Goal: Information Seeking & Learning: Learn about a topic

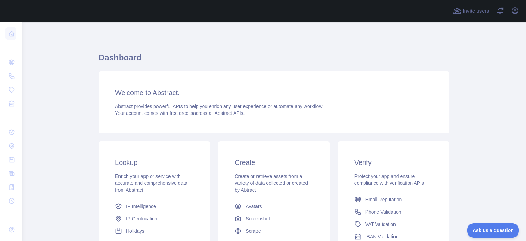
scroll to position [68, 0]
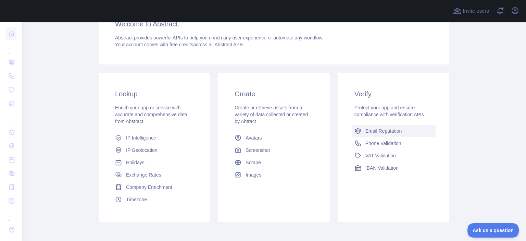
click at [403, 133] on link "Email Reputation" at bounding box center [394, 131] width 84 height 12
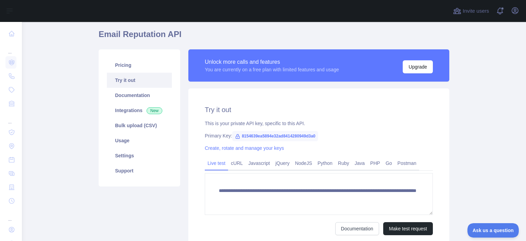
scroll to position [34, 0]
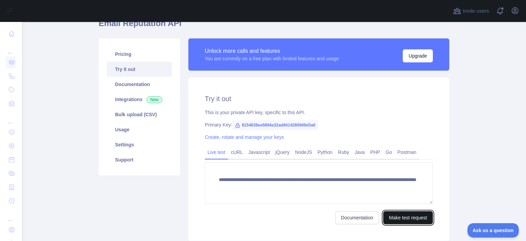
click at [410, 218] on button "Make test request" at bounding box center [408, 217] width 50 height 13
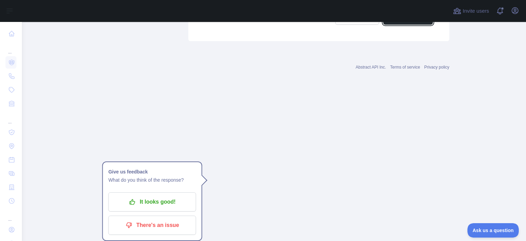
scroll to position [696, 0]
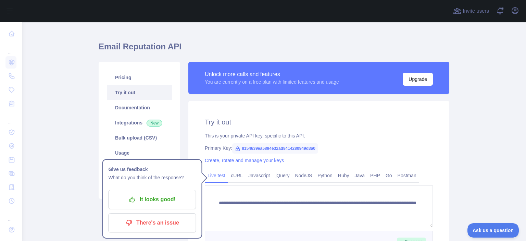
scroll to position [0, 0]
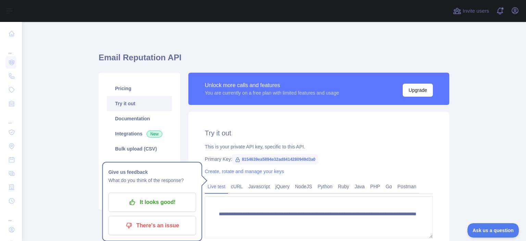
click at [154, 227] on p "There's an issue" at bounding box center [151, 226] width 77 height 12
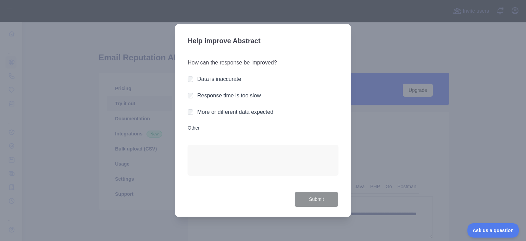
click at [148, 154] on div at bounding box center [263, 120] width 526 height 241
click at [367, 53] on div at bounding box center [263, 120] width 526 height 241
click at [191, 128] on label "Other" at bounding box center [263, 127] width 151 height 7
click at [191, 145] on textarea "Other" at bounding box center [263, 160] width 151 height 30
click at [315, 202] on button "Submit" at bounding box center [316, 198] width 44 height 15
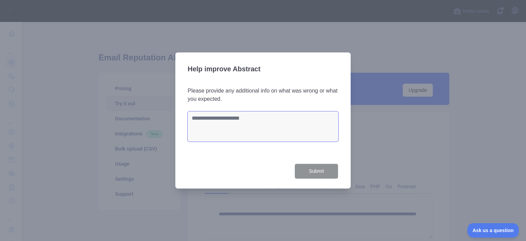
click at [232, 122] on textarea at bounding box center [263, 126] width 151 height 30
click at [391, 158] on div at bounding box center [263, 120] width 526 height 241
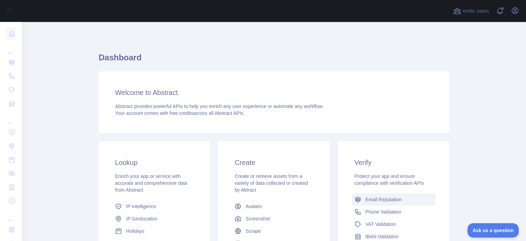
click at [377, 199] on span "Email Reputation" at bounding box center [383, 199] width 37 height 7
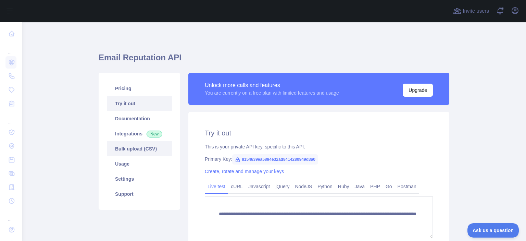
click at [133, 147] on link "Bulk upload (CSV)" at bounding box center [139, 148] width 65 height 15
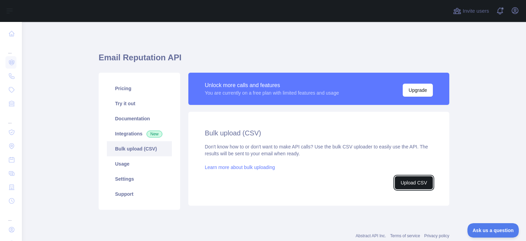
click at [402, 182] on button "Upload CSV" at bounding box center [414, 182] width 38 height 13
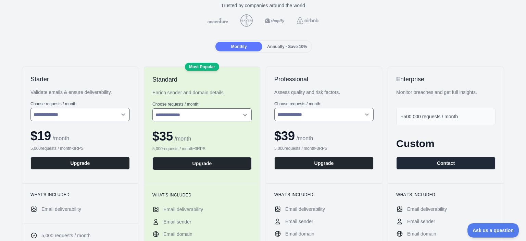
scroll to position [68, 0]
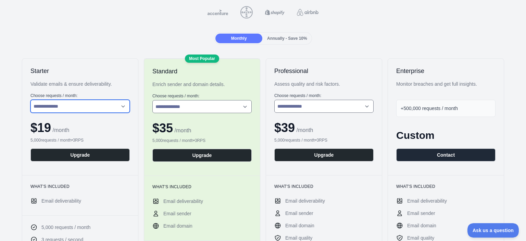
click at [114, 108] on select "**********" at bounding box center [79, 106] width 99 height 13
click at [30, 100] on select "**********" at bounding box center [79, 106] width 99 height 13
click at [111, 111] on select "**********" at bounding box center [79, 106] width 99 height 13
select select "*"
click at [30, 100] on select "**********" at bounding box center [79, 106] width 99 height 13
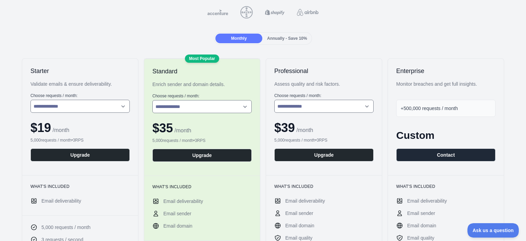
click at [294, 37] on span "Annually - Save 10%" at bounding box center [287, 38] width 40 height 5
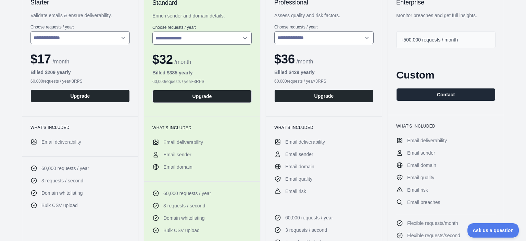
scroll to position [103, 0]
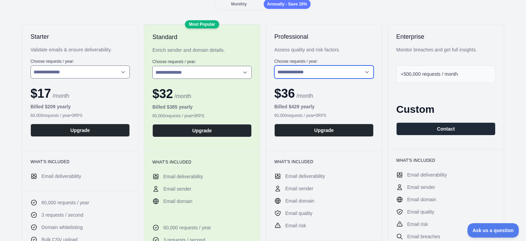
click at [301, 73] on select "**********" at bounding box center [323, 71] width 99 height 13
click at [274, 65] on select "**********" at bounding box center [323, 71] width 99 height 13
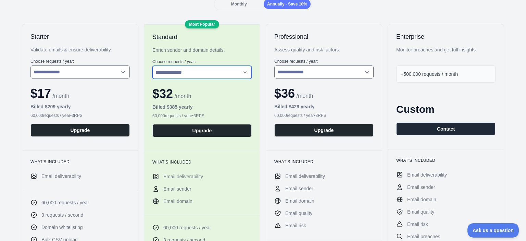
click at [222, 74] on select "**********" at bounding box center [201, 72] width 99 height 13
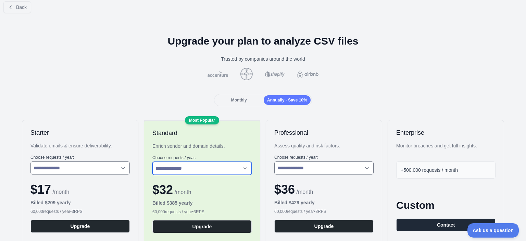
scroll to position [0, 0]
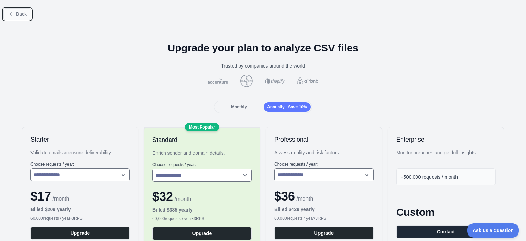
click at [14, 16] on button "Back" at bounding box center [17, 14] width 28 height 12
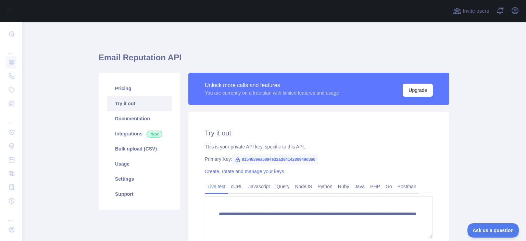
click at [129, 99] on link "Try it out" at bounding box center [139, 103] width 65 height 15
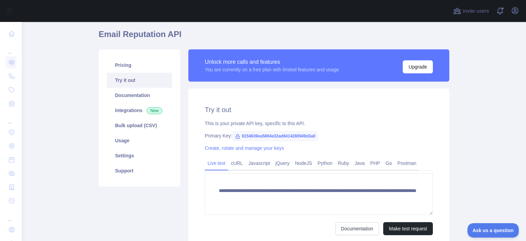
scroll to position [34, 0]
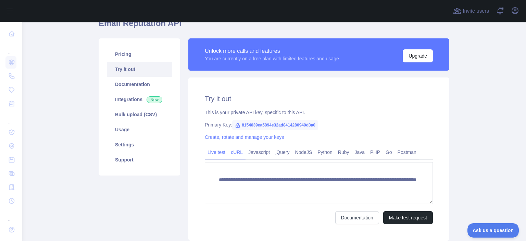
click at [241, 152] on link "cURL" at bounding box center [236, 152] width 17 height 11
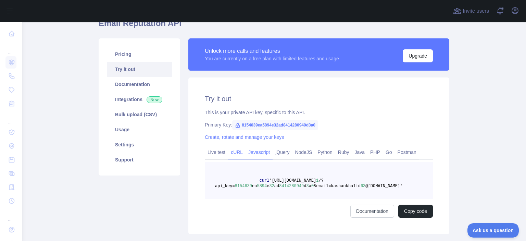
click at [257, 152] on link "Javascript" at bounding box center [259, 152] width 27 height 11
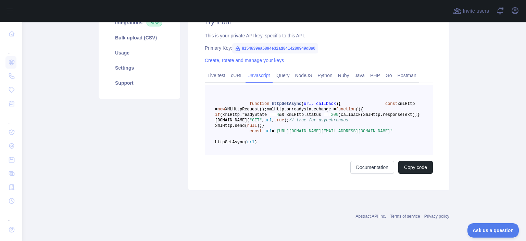
scroll to position [75, 0]
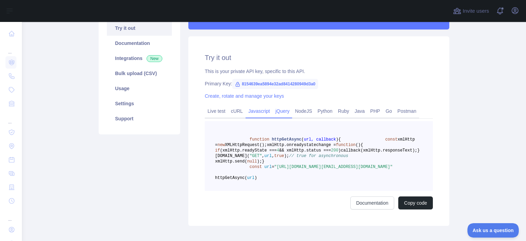
click at [279, 111] on link "jQuery" at bounding box center [283, 110] width 20 height 11
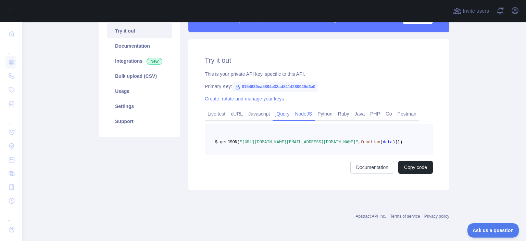
click at [308, 112] on link "NodeJS" at bounding box center [303, 113] width 23 height 11
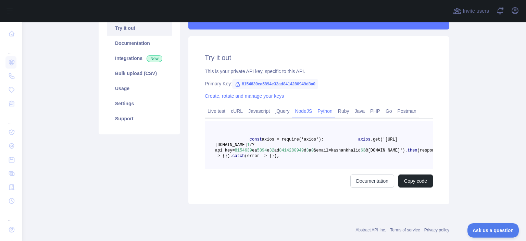
click at [322, 111] on link "Python" at bounding box center [325, 110] width 21 height 11
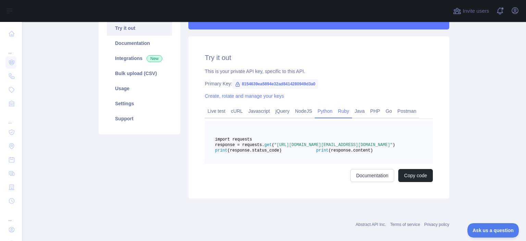
click at [344, 111] on link "Ruby" at bounding box center [343, 110] width 17 height 11
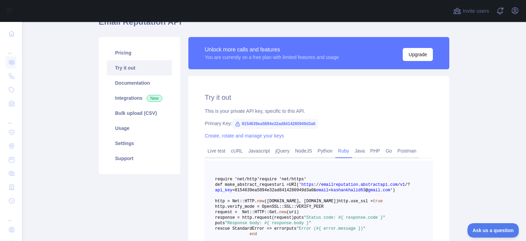
scroll to position [0, 0]
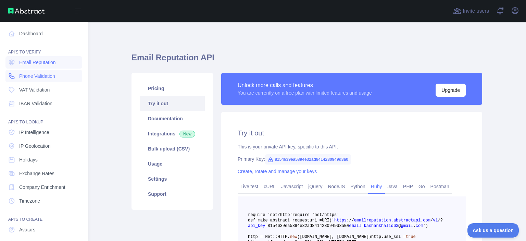
click at [41, 74] on span "Phone Validation" at bounding box center [37, 76] width 36 height 7
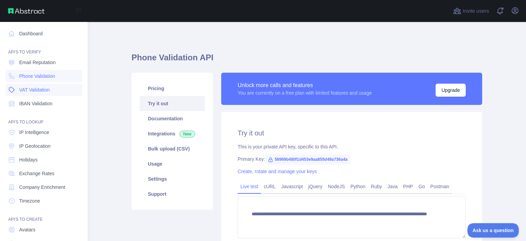
click at [46, 93] on link "VAT Validation" at bounding box center [43, 90] width 77 height 12
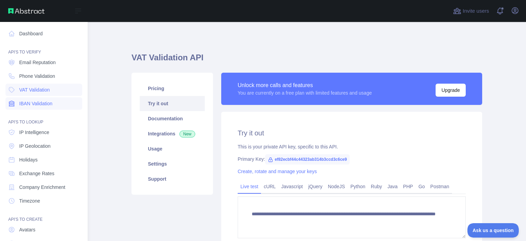
click at [45, 100] on span "IBAN Validation" at bounding box center [35, 103] width 33 height 7
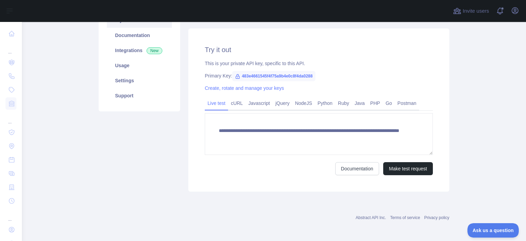
scroll to position [84, 0]
click at [405, 165] on button "Make test request" at bounding box center [408, 167] width 50 height 13
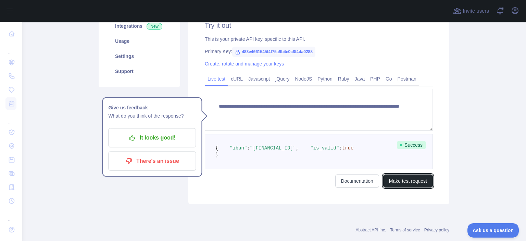
scroll to position [134, 0]
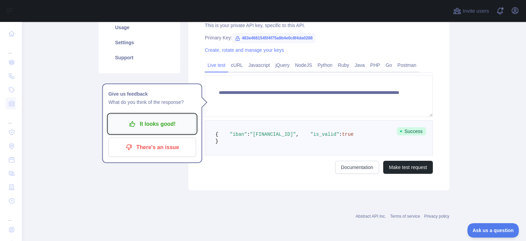
click at [178, 118] on p "It looks good!" at bounding box center [151, 124] width 77 height 12
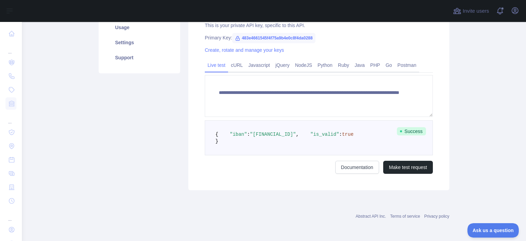
scroll to position [0, 0]
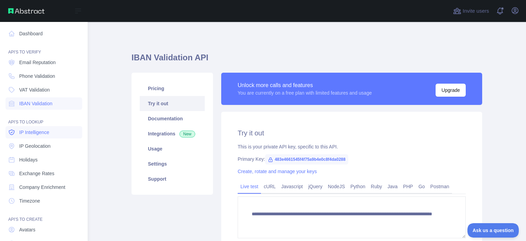
click at [39, 129] on span "IP Intelligence" at bounding box center [34, 132] width 30 height 7
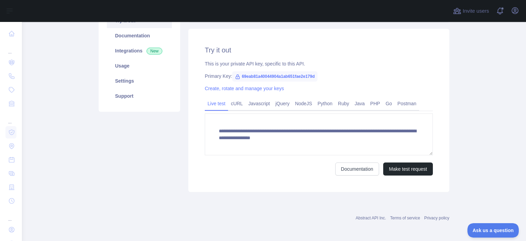
scroll to position [84, 0]
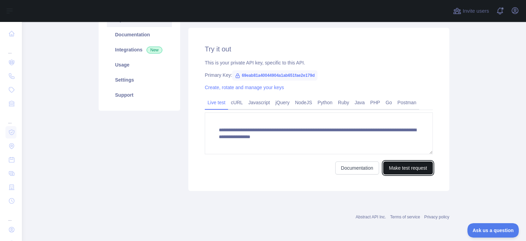
click at [400, 170] on button "Make test request" at bounding box center [408, 167] width 50 height 13
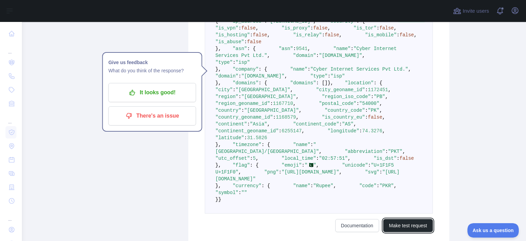
scroll to position [255, 0]
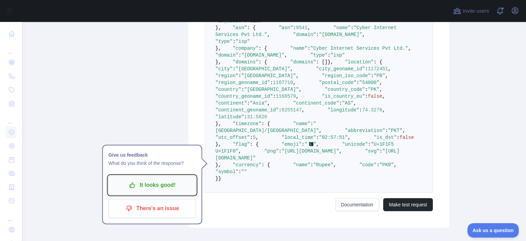
click at [160, 183] on p "It looks good!" at bounding box center [151, 185] width 77 height 12
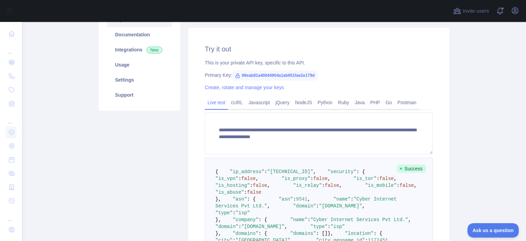
scroll to position [0, 0]
